Goal: Task Accomplishment & Management: Use online tool/utility

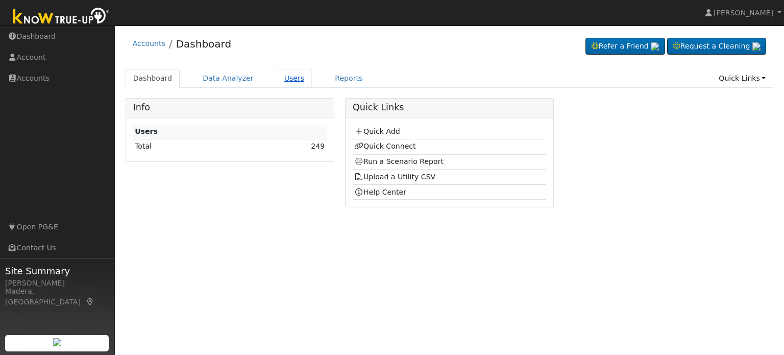
click at [277, 75] on link "Users" at bounding box center [295, 78] width 36 height 19
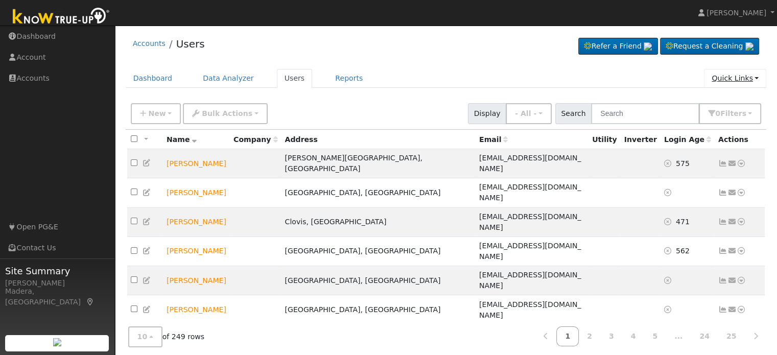
click at [729, 81] on link "Quick Links" at bounding box center [735, 78] width 62 height 19
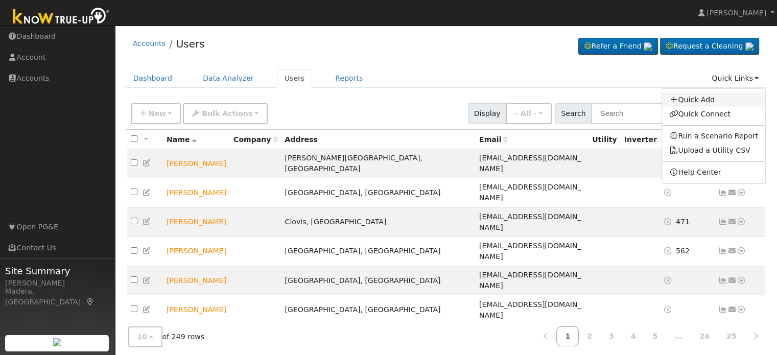
click at [721, 97] on link "Quick Add" at bounding box center [714, 99] width 104 height 14
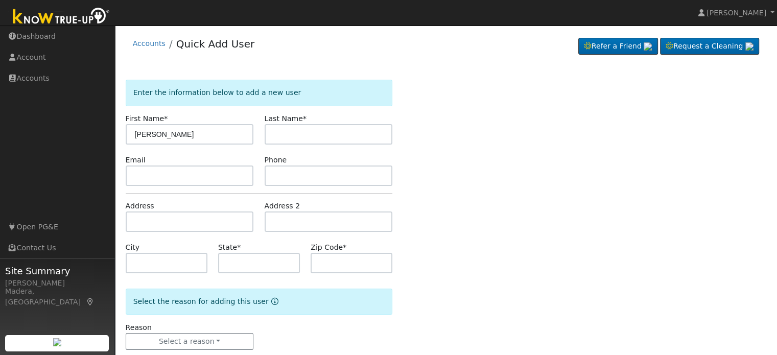
type input "[PERSON_NAME]"
click at [325, 142] on input "text" at bounding box center [329, 134] width 128 height 20
type input "Rodriguez"
click at [183, 222] on input "text" at bounding box center [190, 221] width 128 height 20
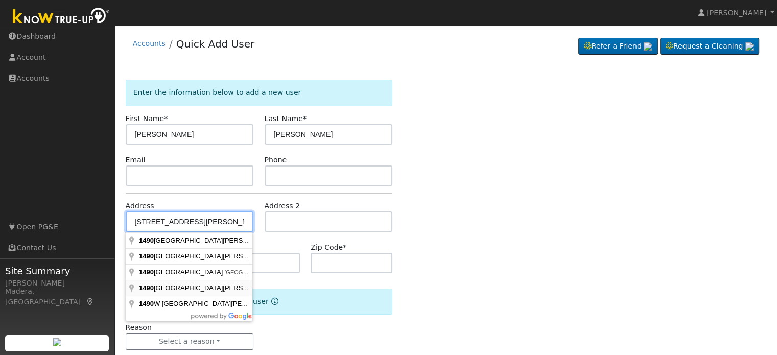
type input "1490 North Knoll Drive"
type input "Fresno"
type input "CA"
type input "93722"
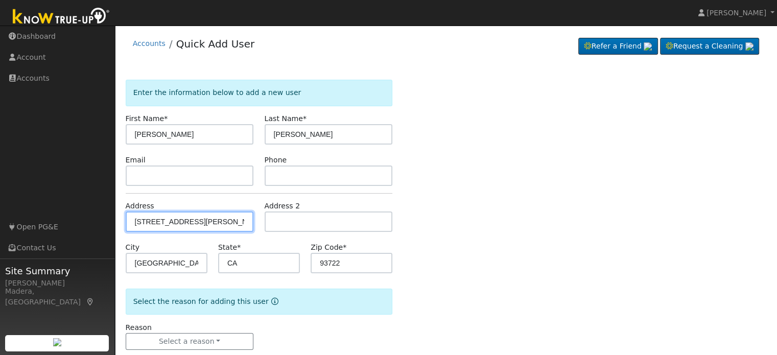
scroll to position [20, 0]
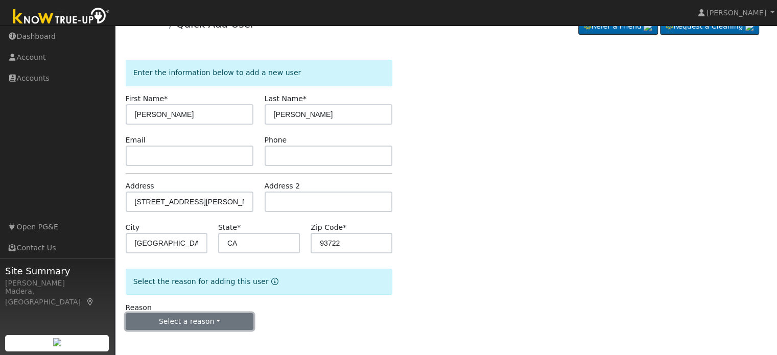
click at [194, 319] on button "Select a reason" at bounding box center [190, 321] width 128 height 17
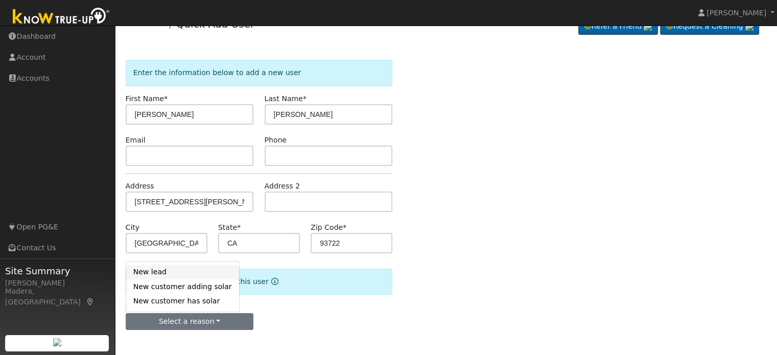
click at [174, 270] on link "New lead" at bounding box center [182, 272] width 113 height 14
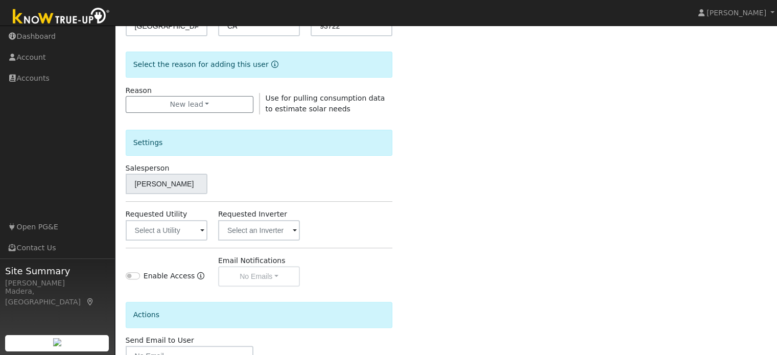
scroll to position [237, 0]
click at [180, 232] on input "text" at bounding box center [167, 230] width 82 height 20
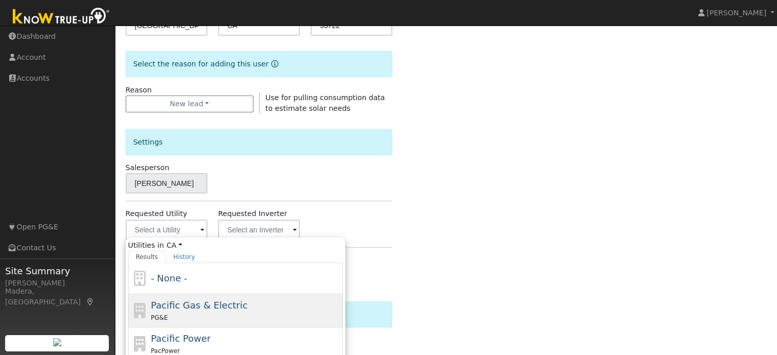
click at [221, 305] on span "Pacific Gas & Electric" at bounding box center [199, 305] width 97 height 11
type input "Pacific Gas & Electric"
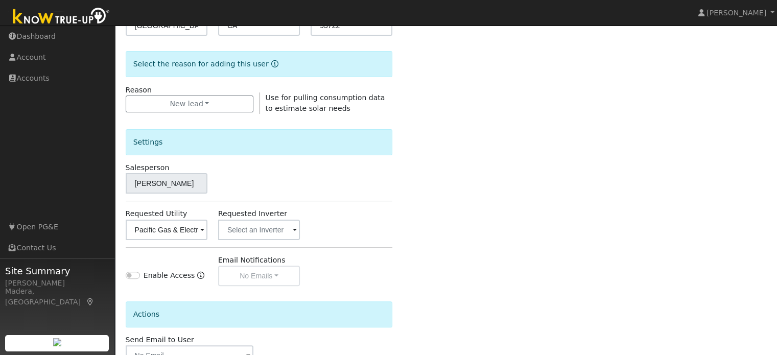
scroll to position [305, 0]
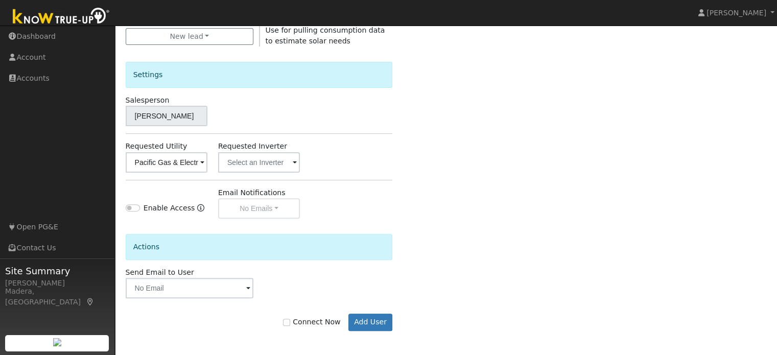
click at [297, 325] on label "Connect Now" at bounding box center [311, 322] width 57 height 11
click at [290, 325] on input "Connect Now" at bounding box center [286, 322] width 7 height 7
checkbox input "true"
click at [377, 318] on button "Add User" at bounding box center [370, 322] width 44 height 17
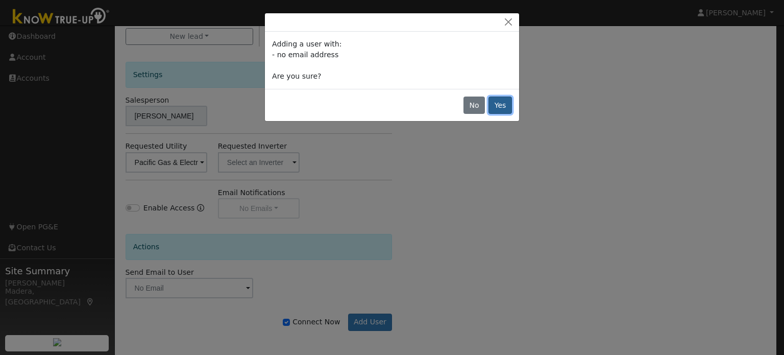
click at [499, 100] on button "Yes" at bounding box center [500, 105] width 23 height 17
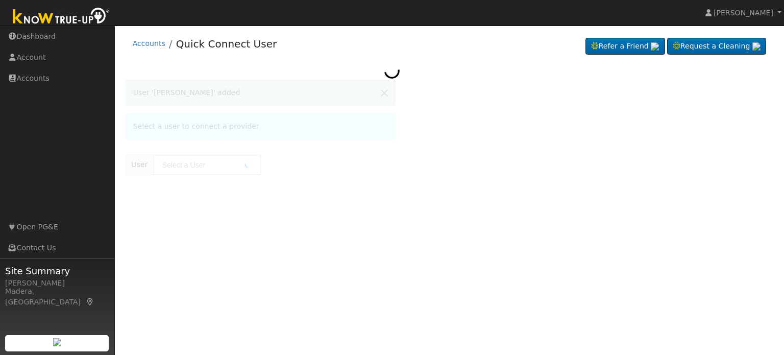
type input "[PERSON_NAME]"
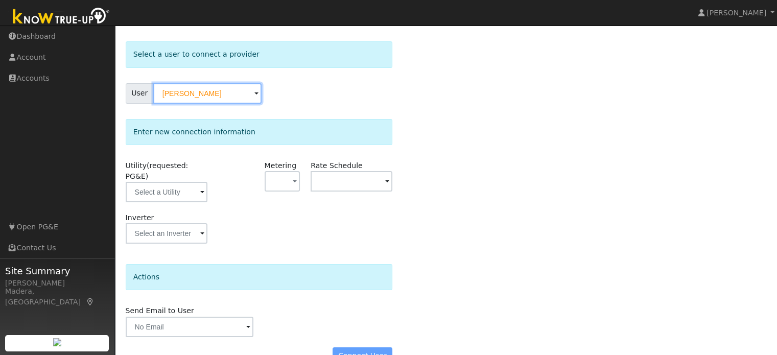
scroll to position [51, 0]
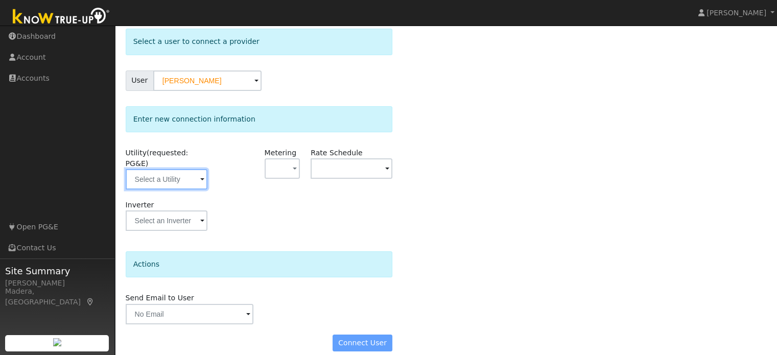
click at [170, 169] on input "text" at bounding box center [167, 179] width 82 height 20
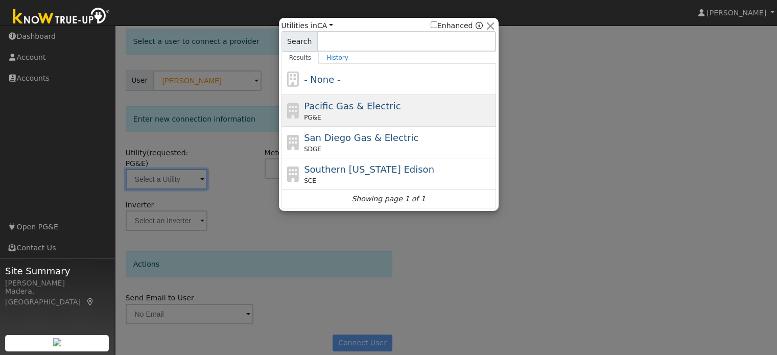
click at [331, 104] on span "Pacific Gas & Electric" at bounding box center [352, 106] width 97 height 11
type input "PG&E"
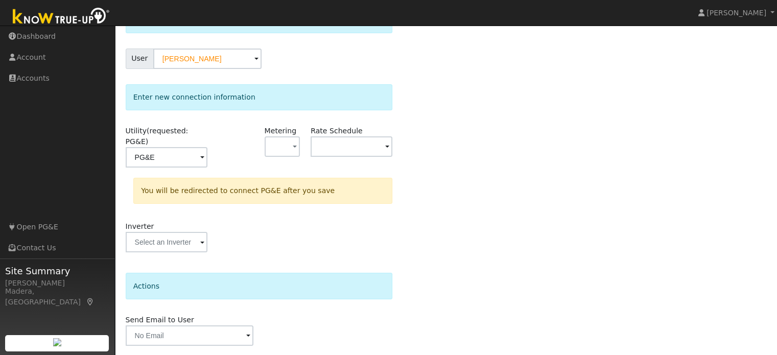
scroll to position [94, 0]
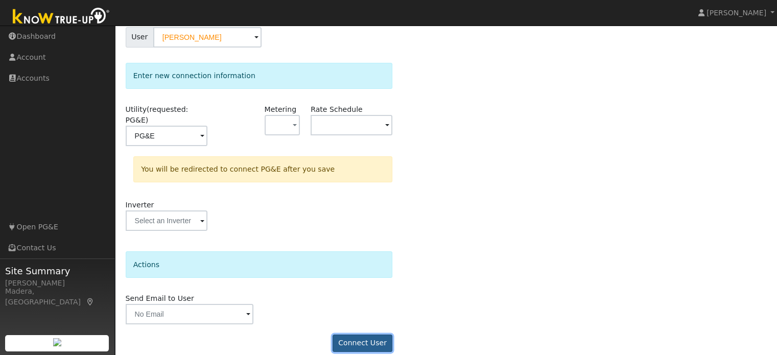
click at [362, 334] on button "Connect User" at bounding box center [362, 342] width 60 height 17
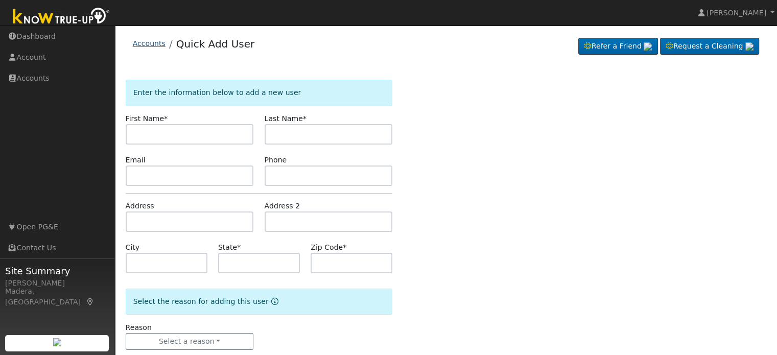
click at [145, 41] on link "Accounts" at bounding box center [149, 43] width 33 height 8
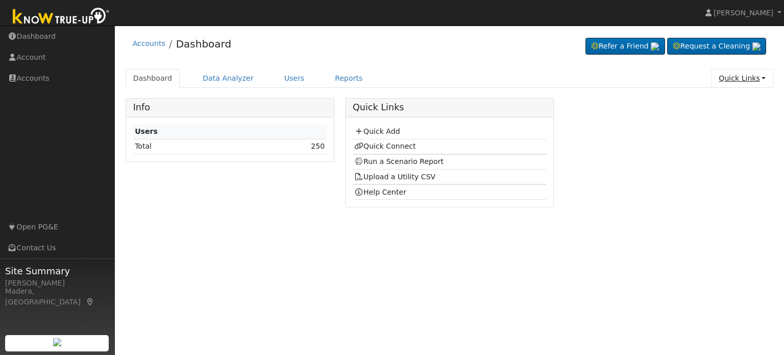
click at [757, 75] on link "Quick Links" at bounding box center [742, 78] width 62 height 19
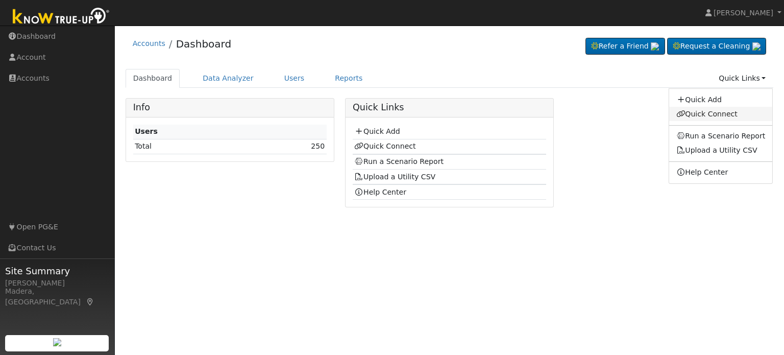
click at [727, 110] on link "Quick Connect" at bounding box center [721, 114] width 104 height 14
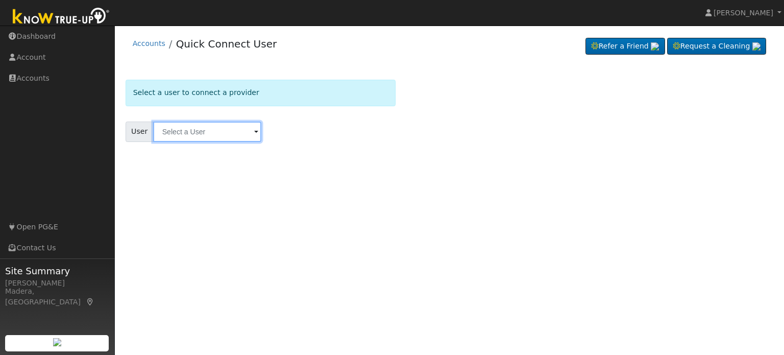
click at [197, 138] on input "text" at bounding box center [207, 132] width 108 height 20
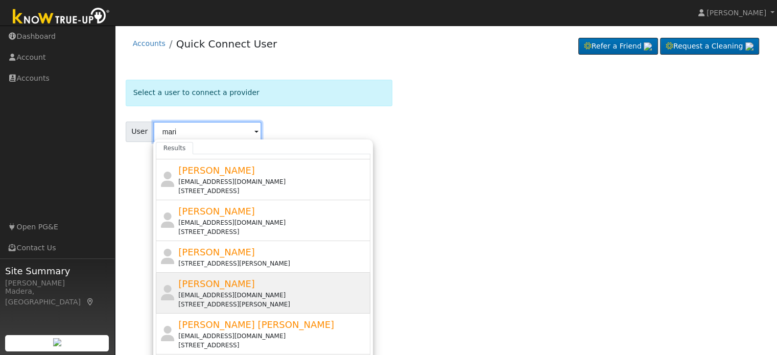
scroll to position [119, 0]
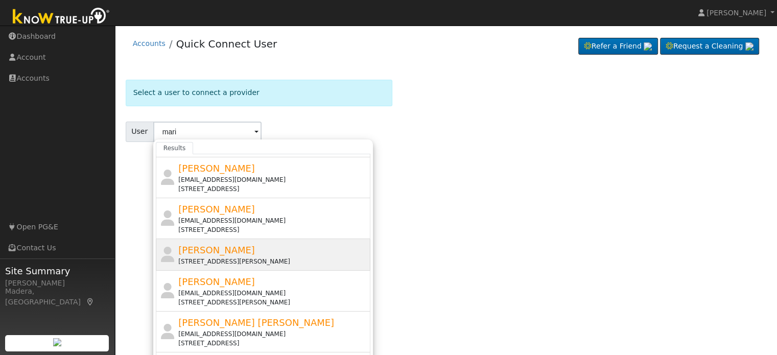
click at [201, 251] on span "Mariana Rodriguez" at bounding box center [216, 250] width 77 height 11
type input "Mariana Rodriguez"
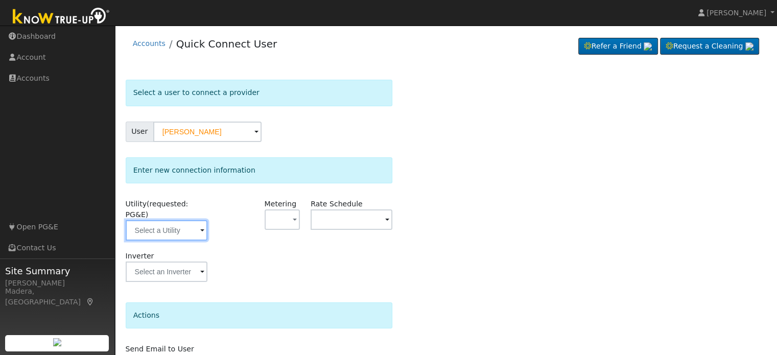
click at [177, 220] on input "text" at bounding box center [167, 230] width 82 height 20
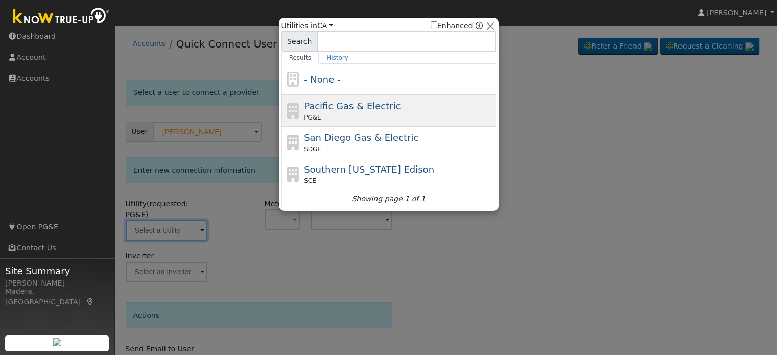
click at [342, 113] on div "PG&E" at bounding box center [398, 117] width 189 height 9
type input "PG&E"
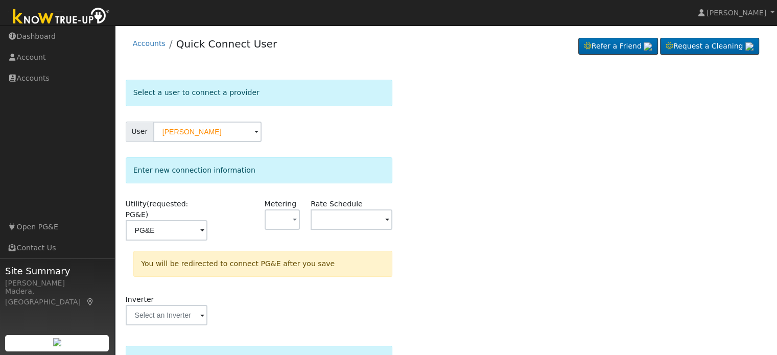
click at [247, 219] on div at bounding box center [235, 225] width 46 height 52
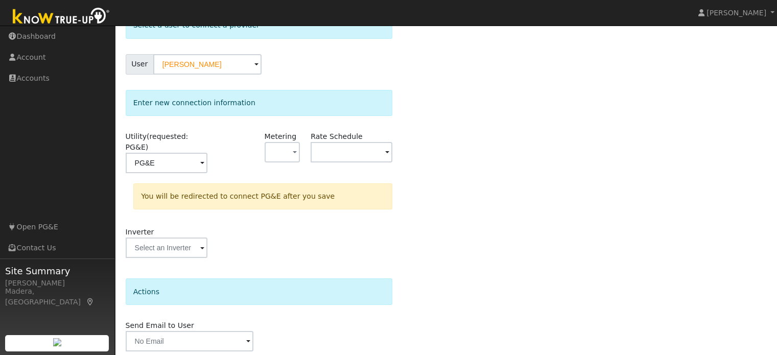
scroll to position [94, 0]
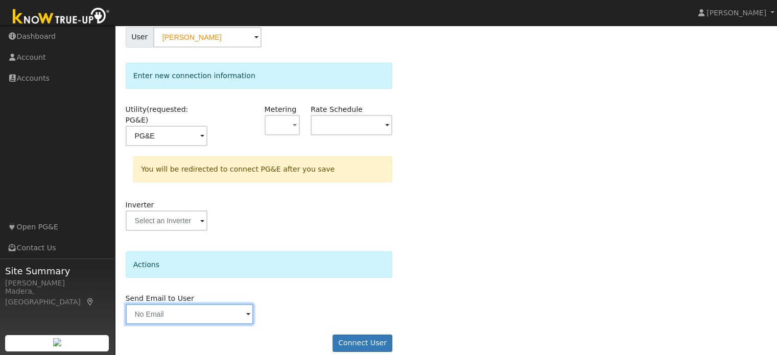
click at [226, 304] on input "text" at bounding box center [190, 314] width 128 height 20
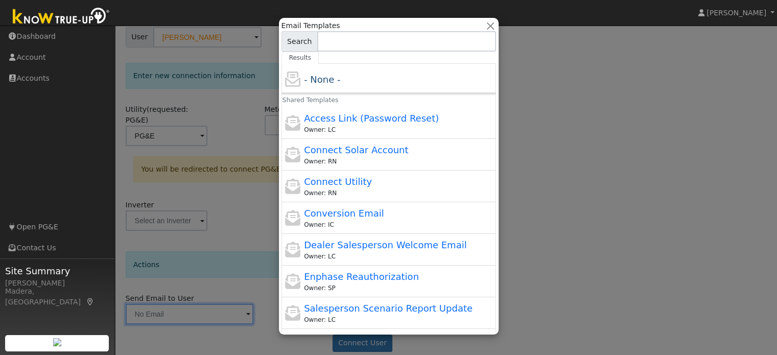
click at [657, 209] on div at bounding box center [388, 177] width 777 height 355
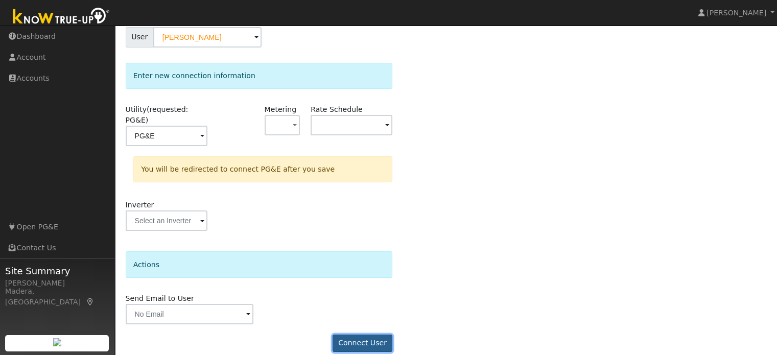
click at [369, 334] on button "Connect User" at bounding box center [362, 342] width 60 height 17
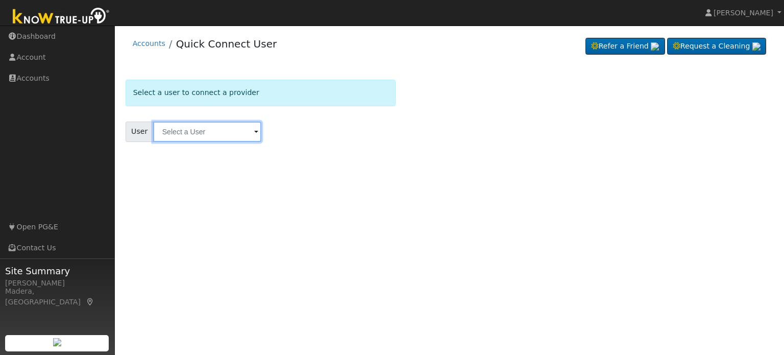
click at [214, 131] on input "text" at bounding box center [207, 132] width 108 height 20
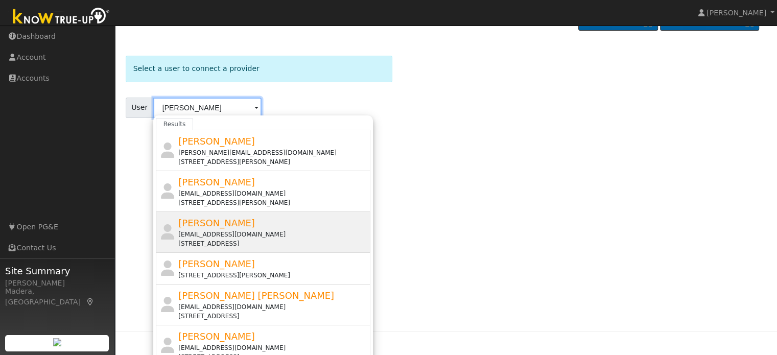
scroll to position [27, 0]
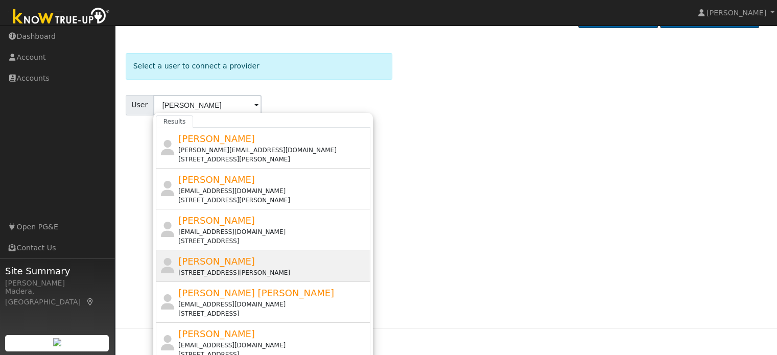
click at [204, 260] on span "[PERSON_NAME]" at bounding box center [216, 261] width 77 height 11
type input "[PERSON_NAME]"
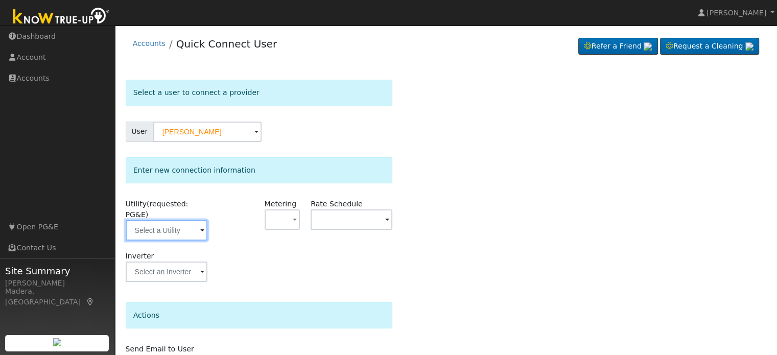
click at [159, 220] on input "text" at bounding box center [167, 230] width 82 height 20
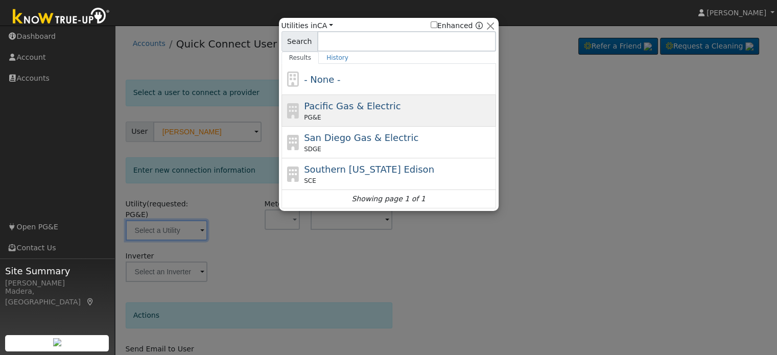
click at [335, 114] on div "PG&E" at bounding box center [398, 117] width 189 height 9
type input "PG&E"
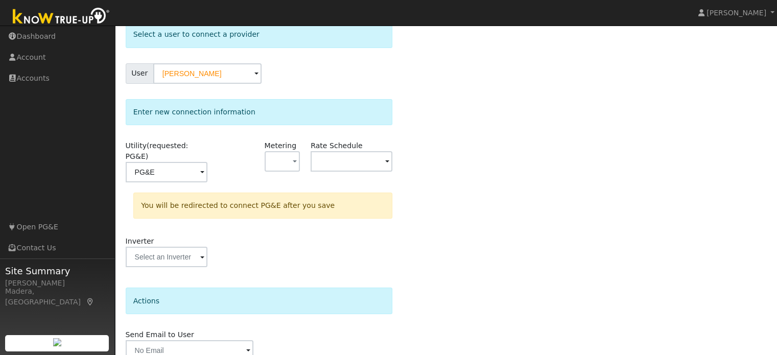
scroll to position [94, 0]
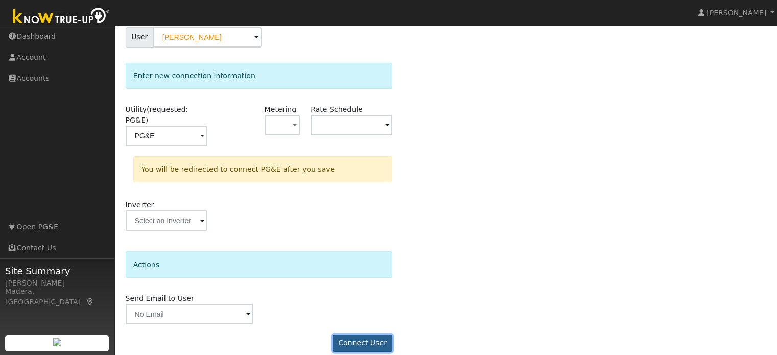
click at [359, 334] on button "Connect User" at bounding box center [362, 342] width 60 height 17
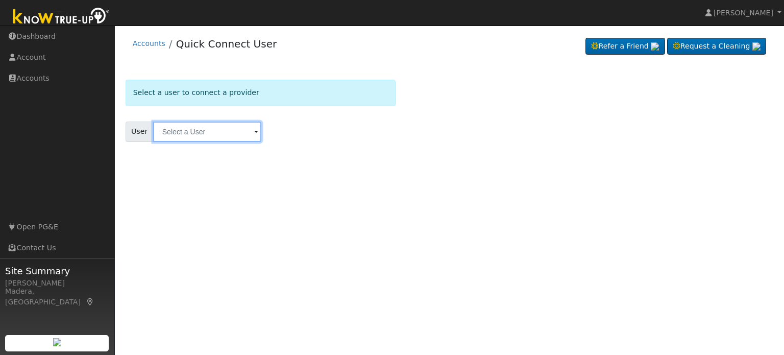
click at [196, 134] on input "text" at bounding box center [207, 132] width 108 height 20
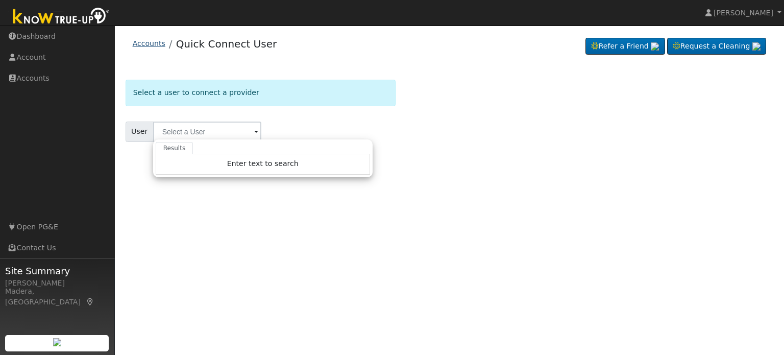
click at [151, 40] on link "Accounts" at bounding box center [149, 43] width 33 height 8
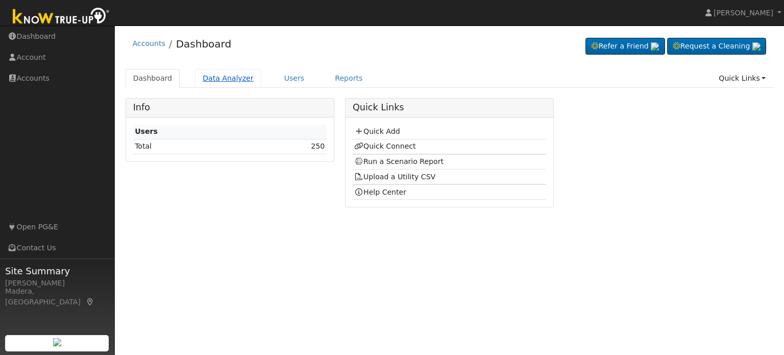
click at [223, 83] on link "Data Analyzer" at bounding box center [228, 78] width 66 height 19
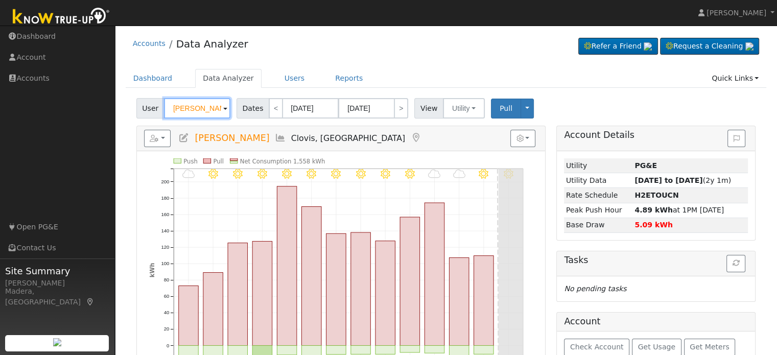
click at [199, 105] on input "[PERSON_NAME]" at bounding box center [197, 108] width 66 height 20
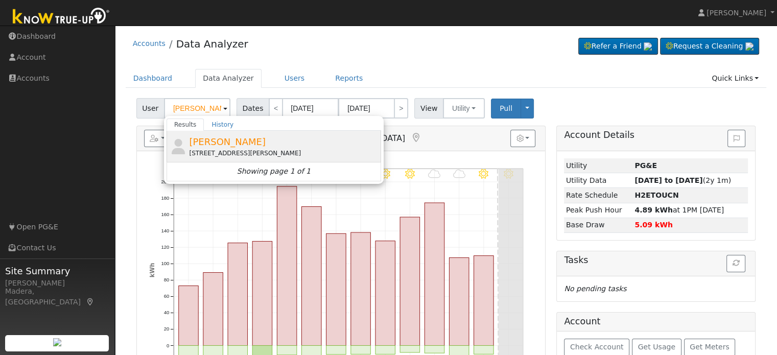
click at [233, 150] on div "1490 North Knoll Drive, Fresno, CA 93722" at bounding box center [283, 153] width 189 height 9
type input "Mariana Rodriguez"
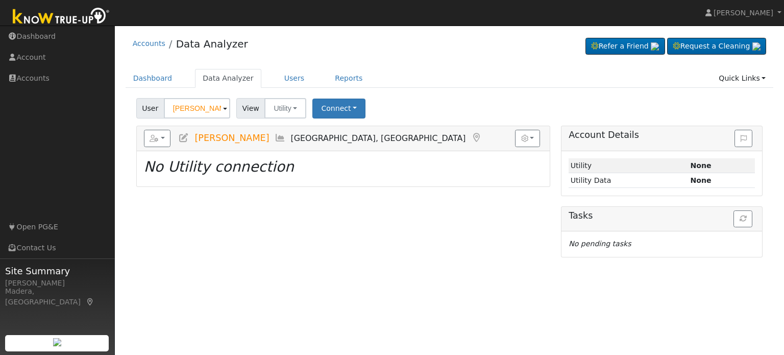
click at [184, 136] on icon at bounding box center [183, 137] width 11 height 9
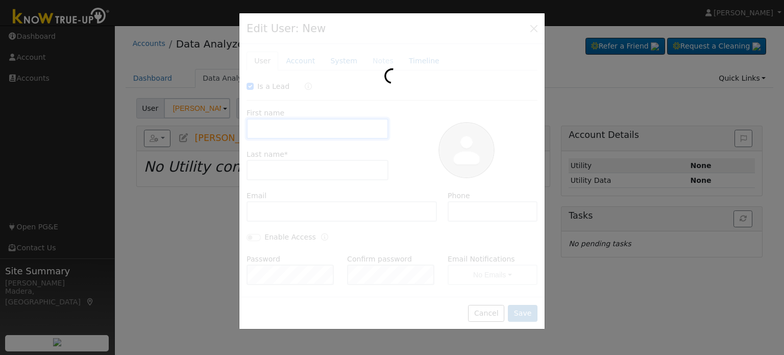
checkbox input "true"
type input "Mariana"
type input "Rodriguez"
type input "Default Account"
type input "1490 North Knoll Drive"
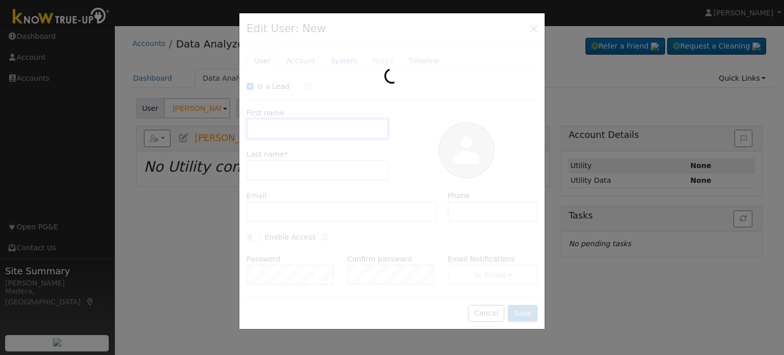
type input "Fresno"
type input "CA"
type input "93722"
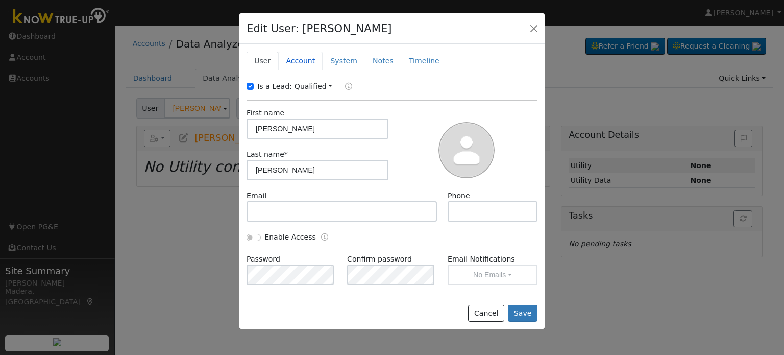
click at [302, 61] on link "Account" at bounding box center [300, 61] width 44 height 19
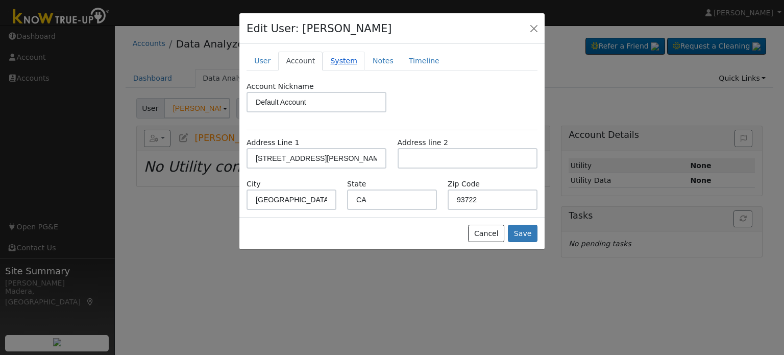
click at [331, 58] on link "System" at bounding box center [344, 61] width 42 height 19
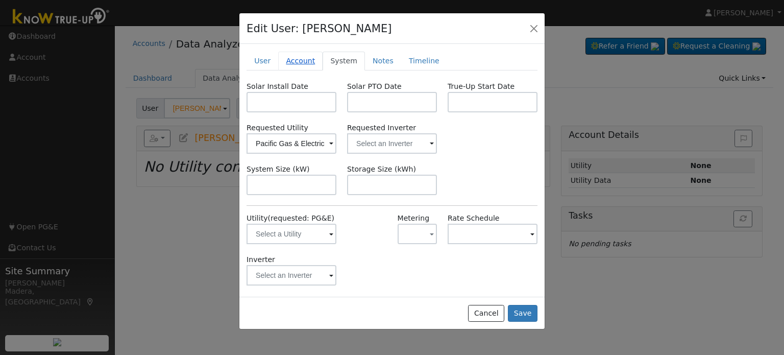
click at [306, 61] on link "Account" at bounding box center [300, 61] width 44 height 19
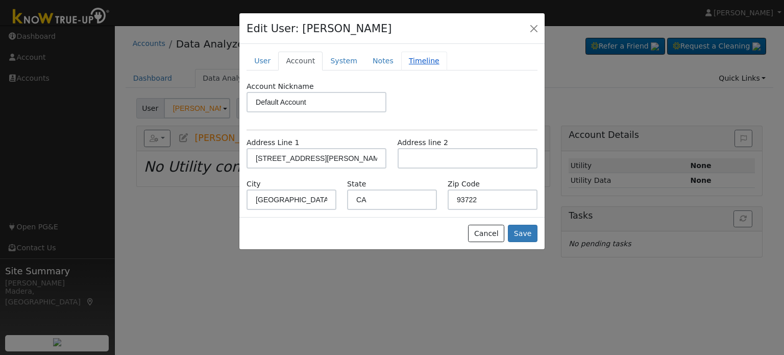
click at [405, 55] on link "Timeline" at bounding box center [424, 61] width 46 height 19
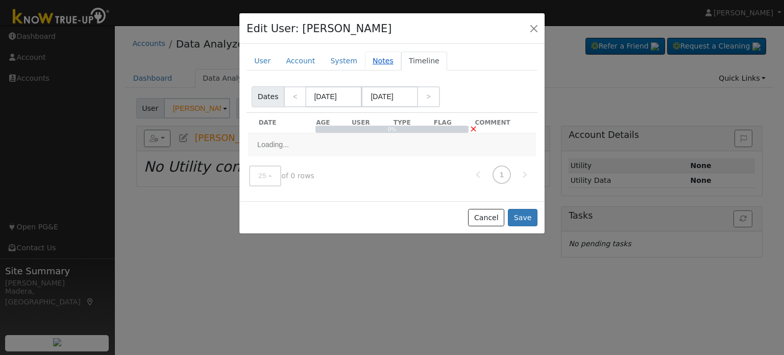
click at [365, 60] on link "Notes" at bounding box center [383, 61] width 36 height 19
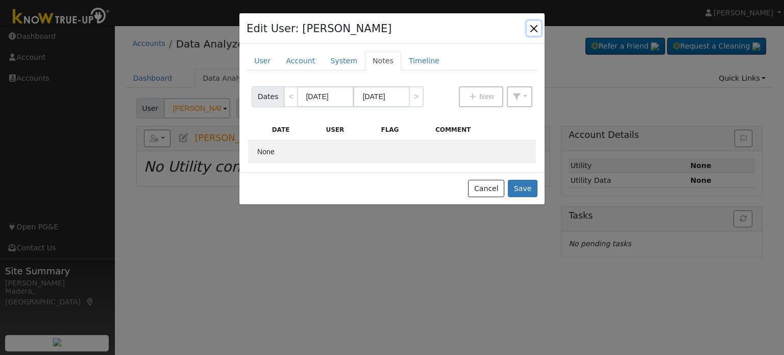
click at [533, 28] on button "button" at bounding box center [534, 28] width 14 height 14
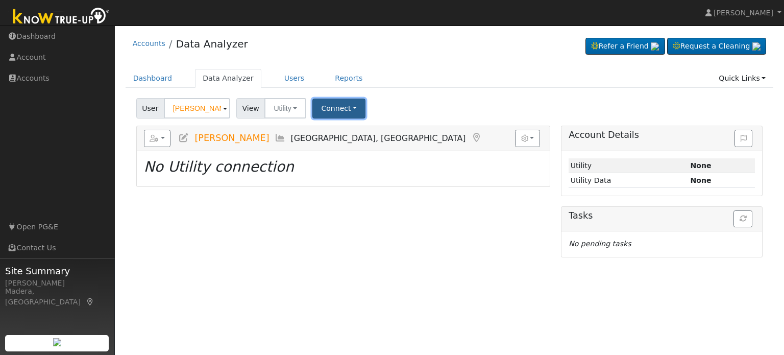
click at [330, 108] on button "Connect" at bounding box center [339, 109] width 53 height 20
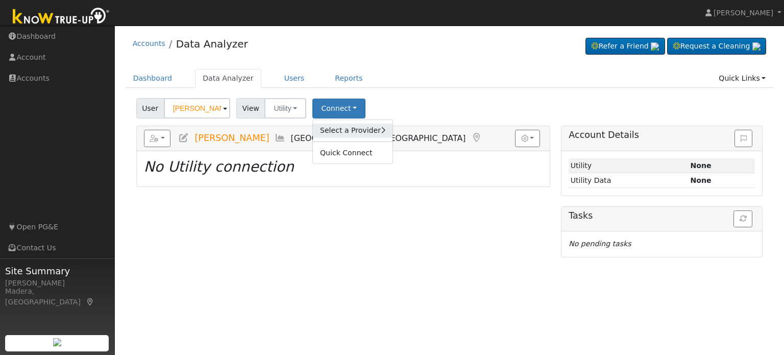
click at [343, 129] on link "Select a Provider" at bounding box center [353, 131] width 80 height 14
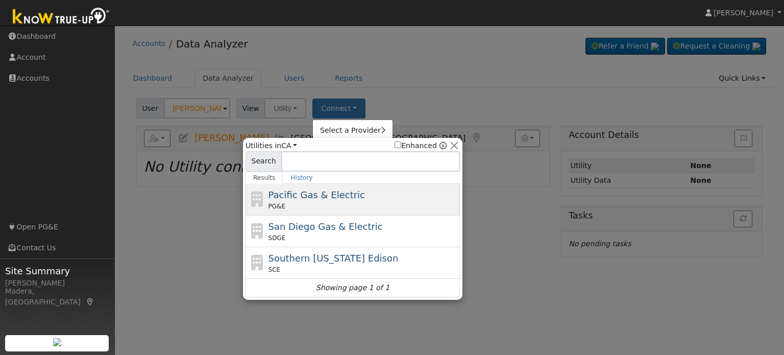
click at [297, 200] on div "Pacific Gas & Electric PG&E" at bounding box center [363, 199] width 189 height 23
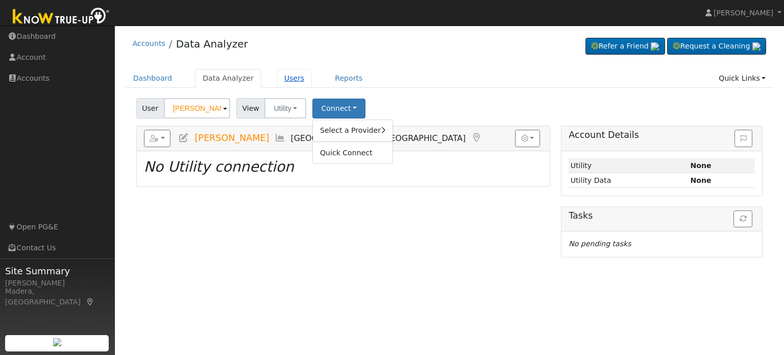
click at [281, 77] on link "Users" at bounding box center [295, 78] width 36 height 19
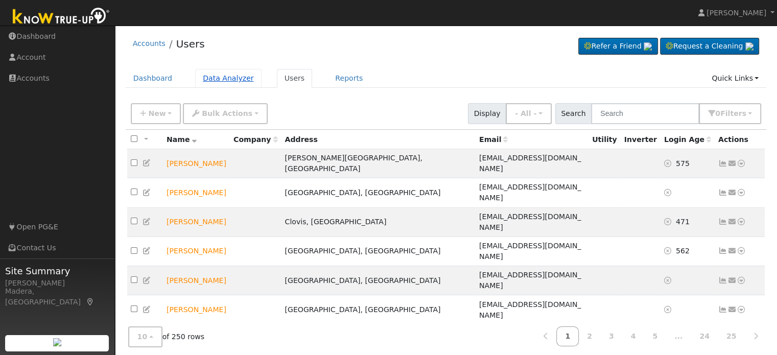
click at [212, 80] on link "Data Analyzer" at bounding box center [228, 78] width 66 height 19
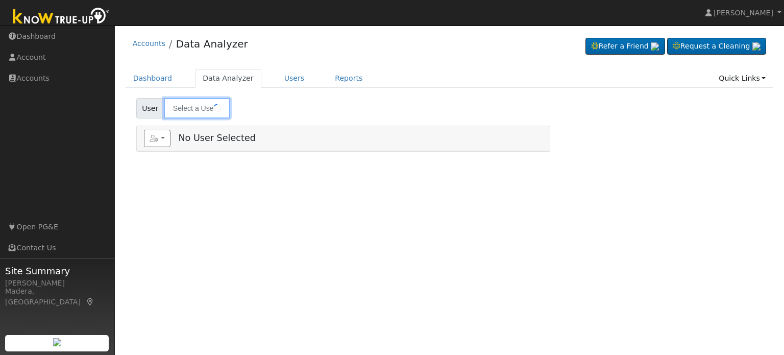
type input "[PERSON_NAME]"
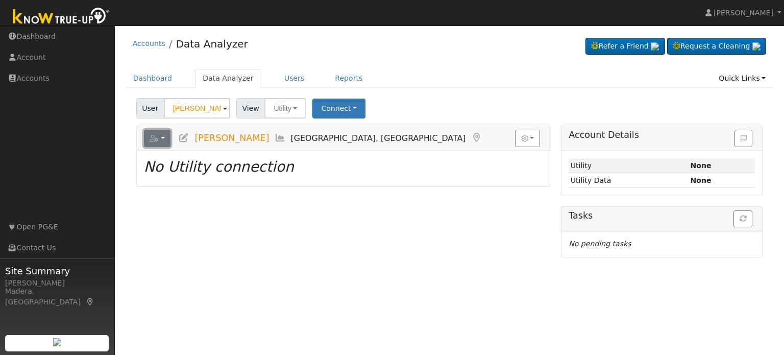
click at [163, 140] on button "button" at bounding box center [157, 138] width 27 height 17
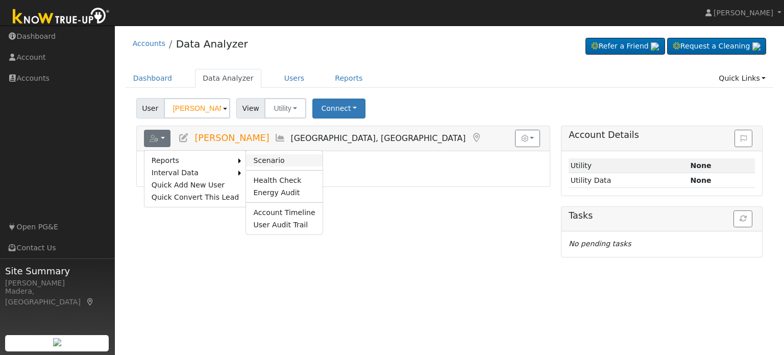
click at [280, 161] on link "Scenario" at bounding box center [284, 160] width 76 height 12
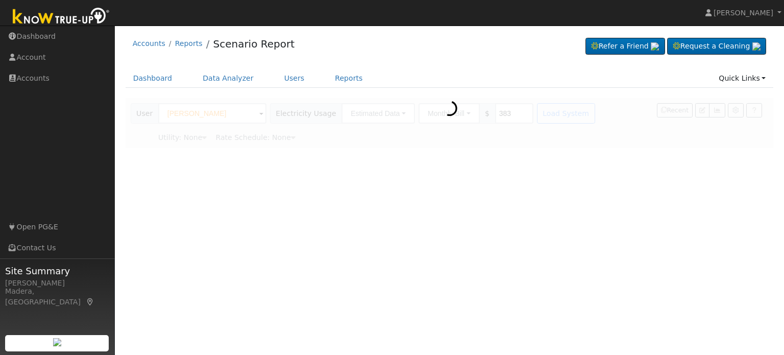
type input "Pacific Gas & Electric"
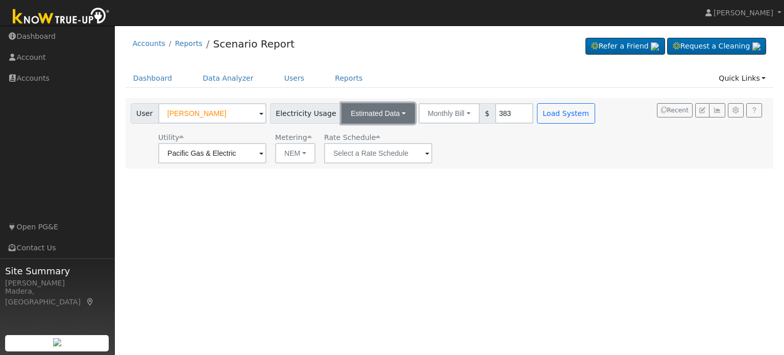
click at [386, 116] on button "Estimated Data" at bounding box center [379, 113] width 74 height 20
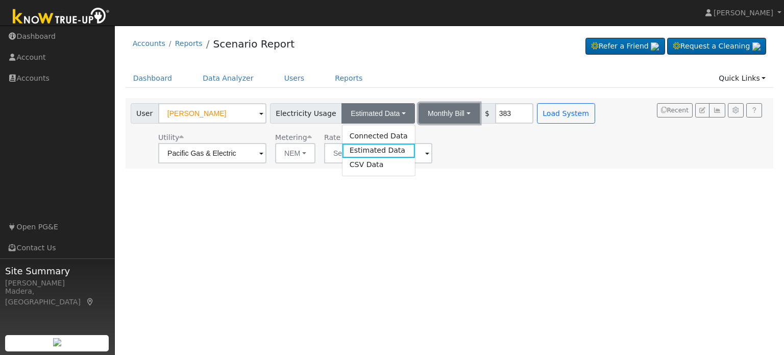
click at [430, 117] on button "Monthly Bill" at bounding box center [449, 113] width 61 height 20
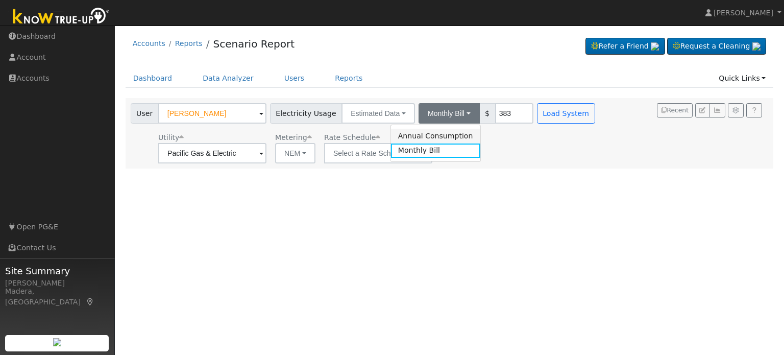
click at [421, 136] on link "Annual Consumption" at bounding box center [435, 136] width 89 height 14
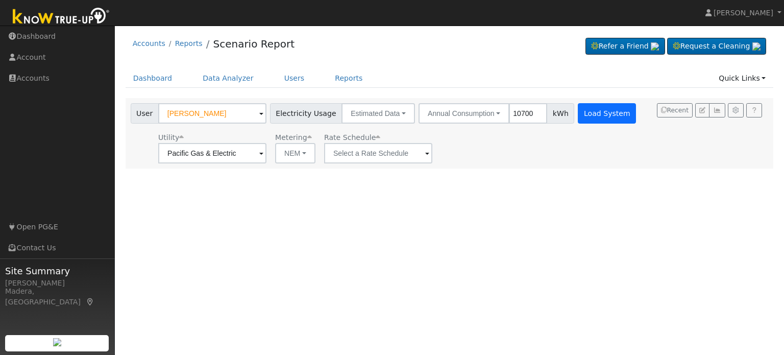
type input "10700"
click at [585, 118] on button "Load System" at bounding box center [607, 113] width 58 height 20
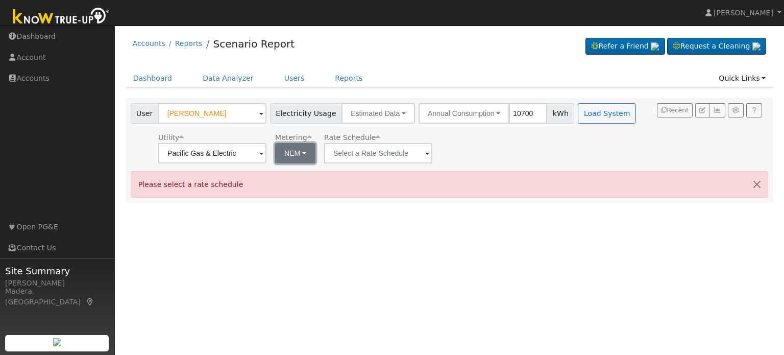
click at [293, 153] on button "NEM" at bounding box center [295, 153] width 40 height 20
click at [292, 191] on link "NBT" at bounding box center [310, 190] width 71 height 14
type input "E-ELEC"
click at [761, 182] on button "button" at bounding box center [757, 184] width 21 height 25
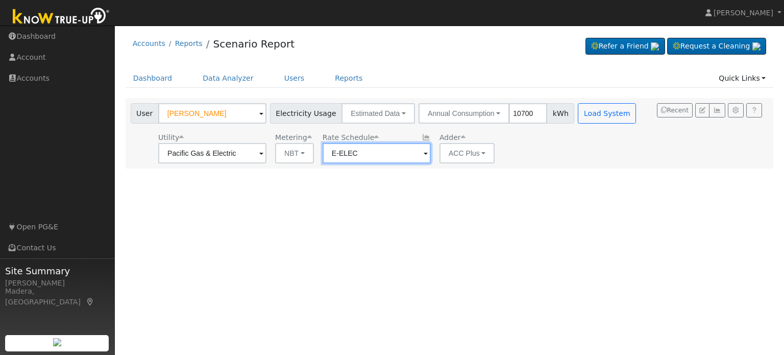
click at [377, 155] on input "E-ELEC" at bounding box center [377, 153] width 108 height 20
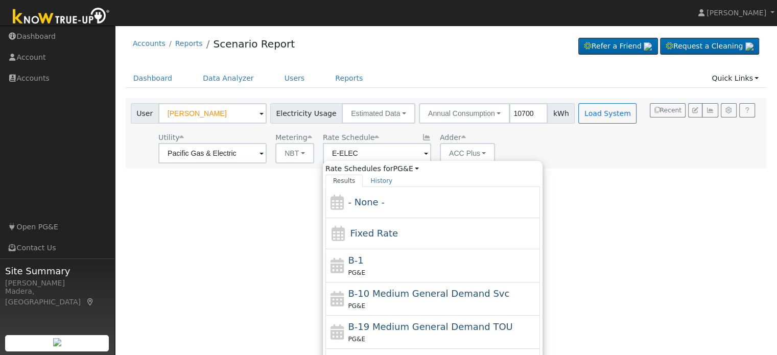
click at [535, 141] on div "Utility Pacific Gas & Electric Metering NBT NEM NBT Rate Schedule E-ELEC Rate S…" at bounding box center [385, 146] width 512 height 35
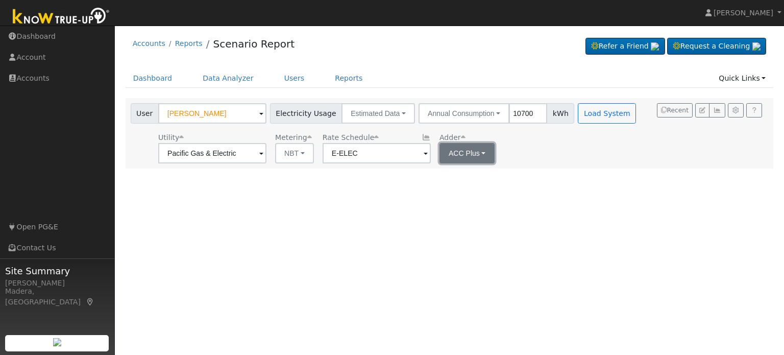
click at [459, 155] on button "ACC Plus" at bounding box center [468, 153] width 56 height 20
click at [527, 164] on div "User [PERSON_NAME] Account Default Account Default Account [STREET_ADDRESS][PER…" at bounding box center [450, 133] width 649 height 70
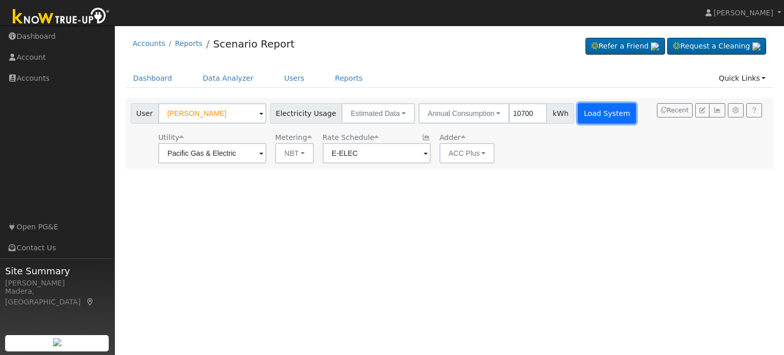
click at [592, 114] on button "Load System" at bounding box center [607, 113] width 58 height 20
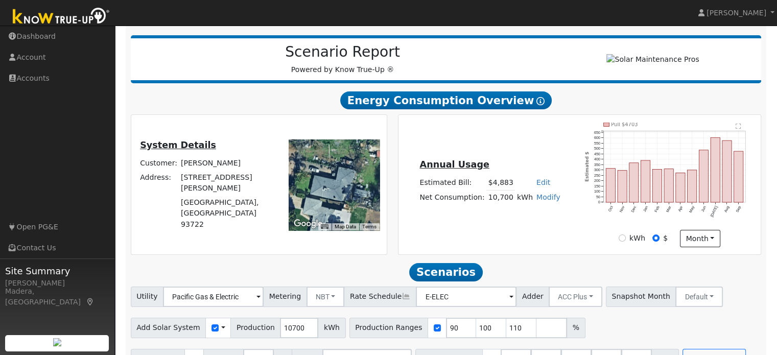
scroll to position [164, 0]
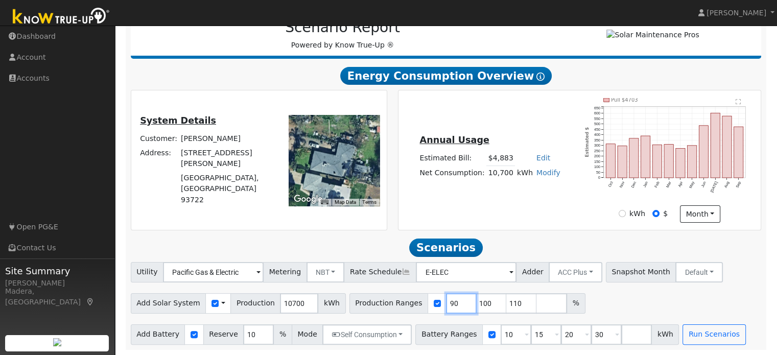
click at [446, 308] on input "90" at bounding box center [461, 303] width 31 height 20
type input "100"
type input "110"
type input "1"
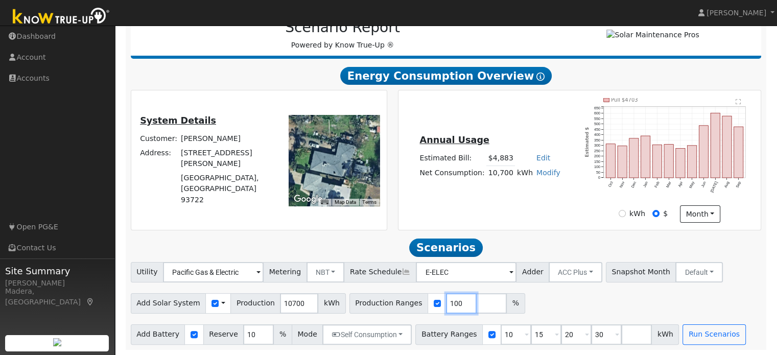
type input "100"
type input "11"
type input "100"
click at [446, 306] on input "11" at bounding box center [461, 303] width 31 height 20
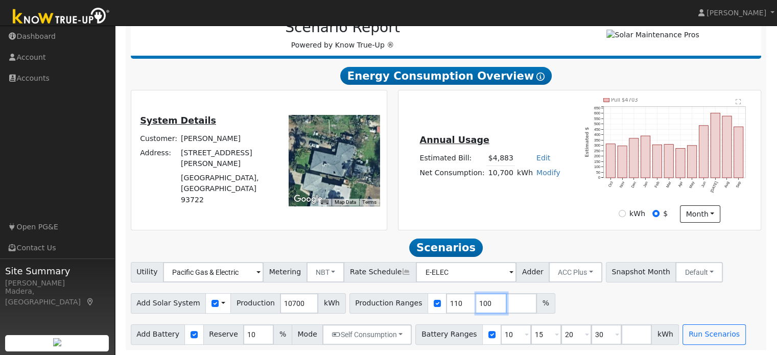
type input "100"
type input "110"
type input "120"
type input "130"
click at [500, 339] on input "10" at bounding box center [515, 334] width 31 height 20
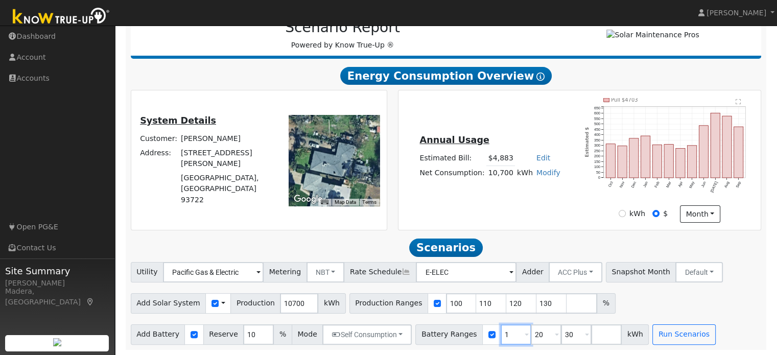
type input "15"
type input "20"
type input "30"
type input "20"
type input "30"
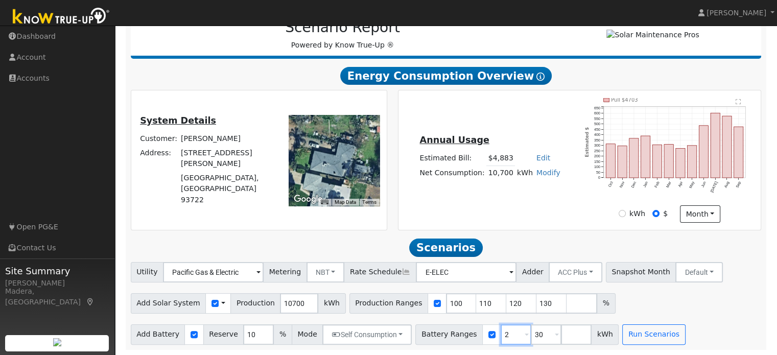
type input "30"
type input "3"
type input "13.5"
type input "27"
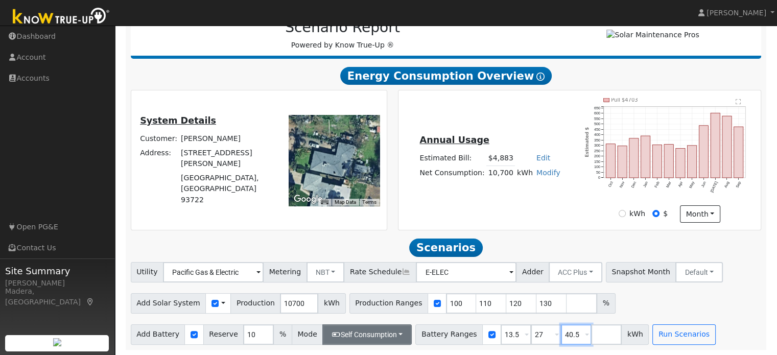
type input "40.5"
click at [382, 330] on button "Self Consumption" at bounding box center [366, 334] width 89 height 20
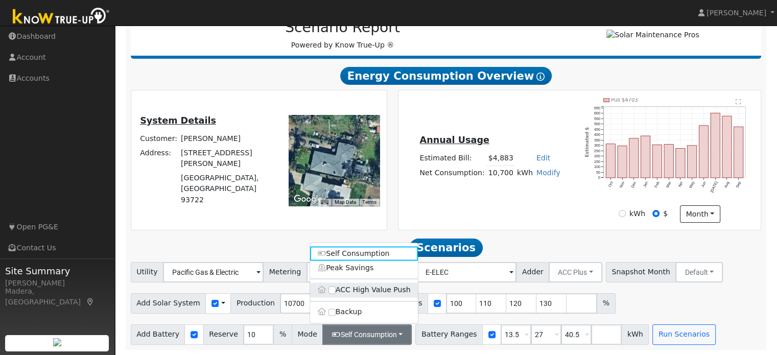
click at [335, 290] on label "ACC High Value Push" at bounding box center [364, 290] width 108 height 14
click at [335, 290] on input "ACC High Value Push" at bounding box center [331, 289] width 7 height 7
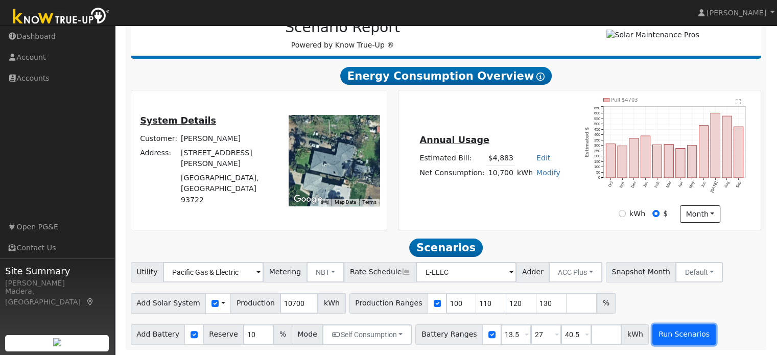
click at [680, 334] on button "Run Scenarios" at bounding box center [683, 334] width 63 height 20
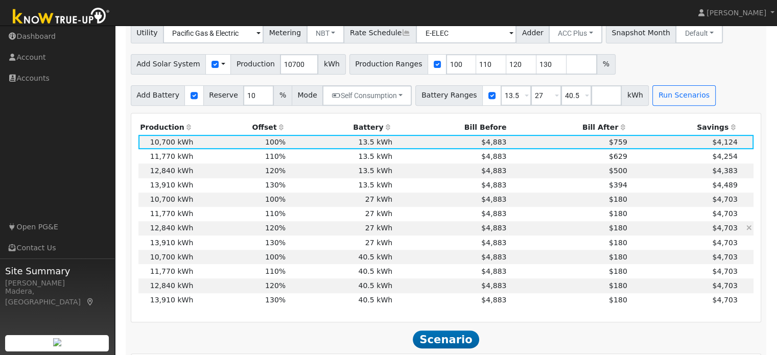
scroll to position [399, 0]
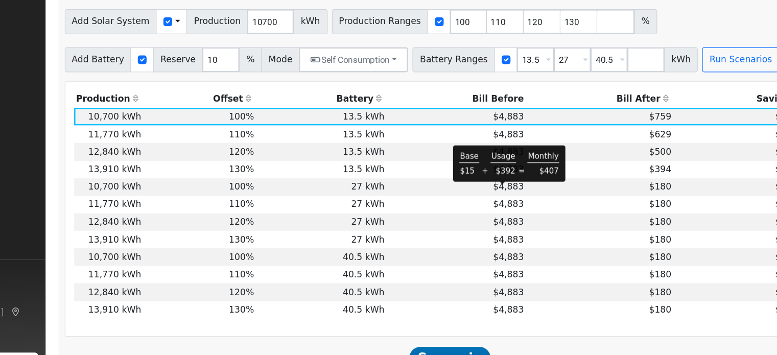
click at [483, 202] on span "$4,883" at bounding box center [493, 199] width 25 height 8
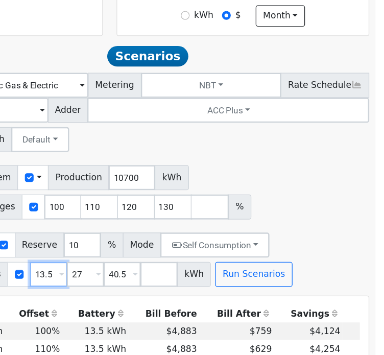
click at [105, 275] on input "13.5" at bounding box center [110, 271] width 31 height 20
type input "27"
type input "40.5"
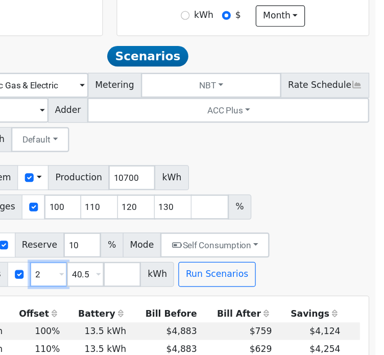
type input "40.5"
type input "4"
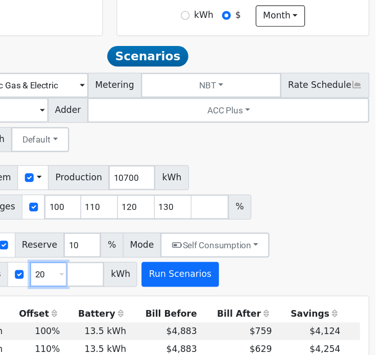
type input "20"
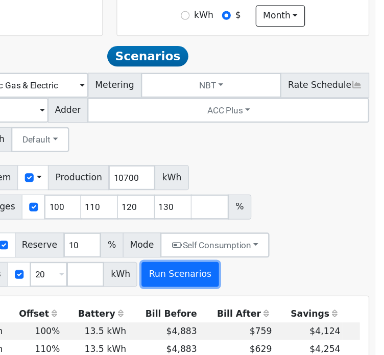
click at [204, 276] on button "Run Scenarios" at bounding box center [218, 271] width 63 height 20
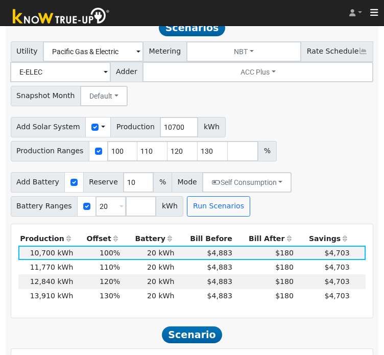
scroll to position [457, 0]
